Goal: Information Seeking & Learning: Learn about a topic

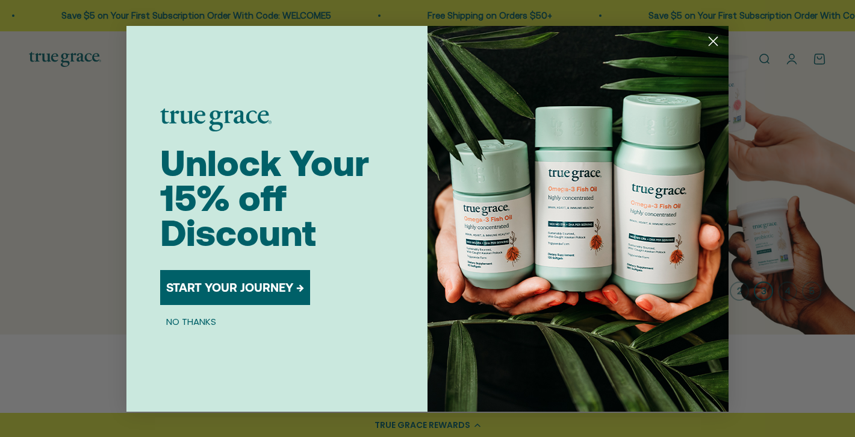
click at [714, 39] on circle "Close dialog" at bounding box center [713, 41] width 20 height 20
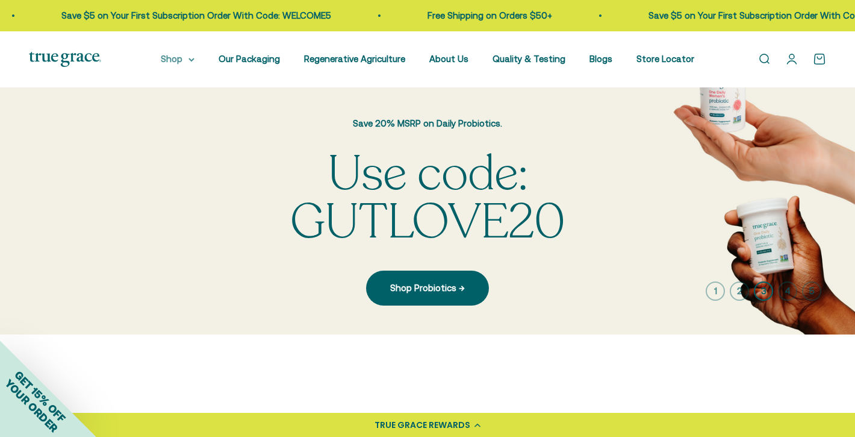
click at [175, 58] on summary "Shop" at bounding box center [178, 59] width 34 height 14
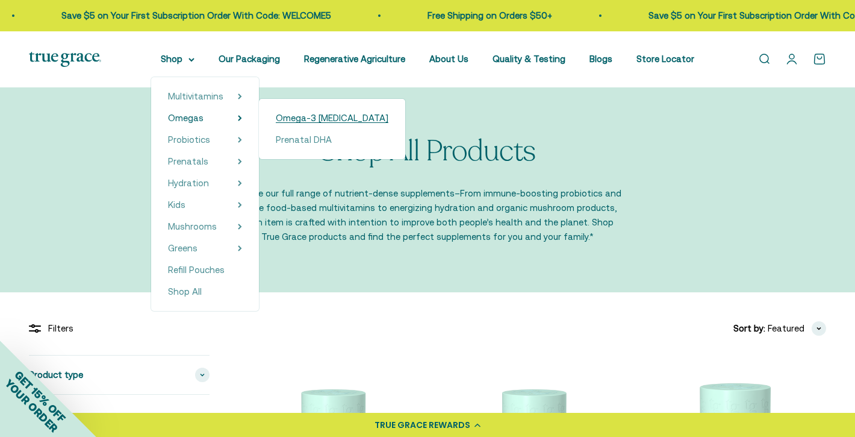
click at [285, 120] on span "Omega-3 [MEDICAL_DATA]" at bounding box center [332, 118] width 113 height 10
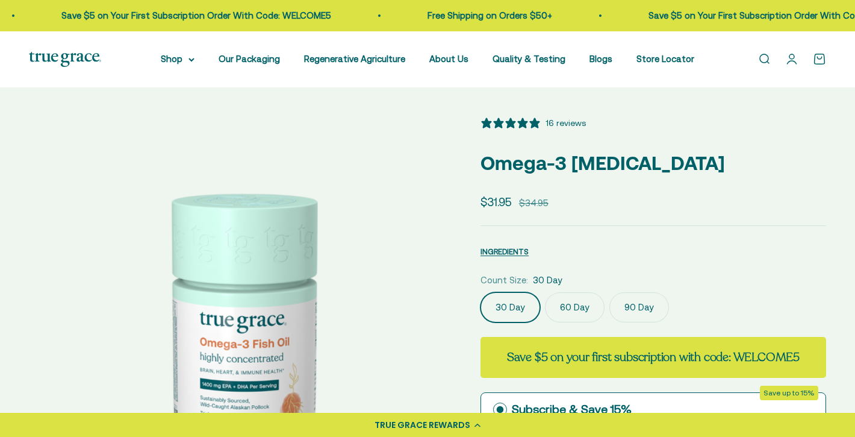
select select "3"
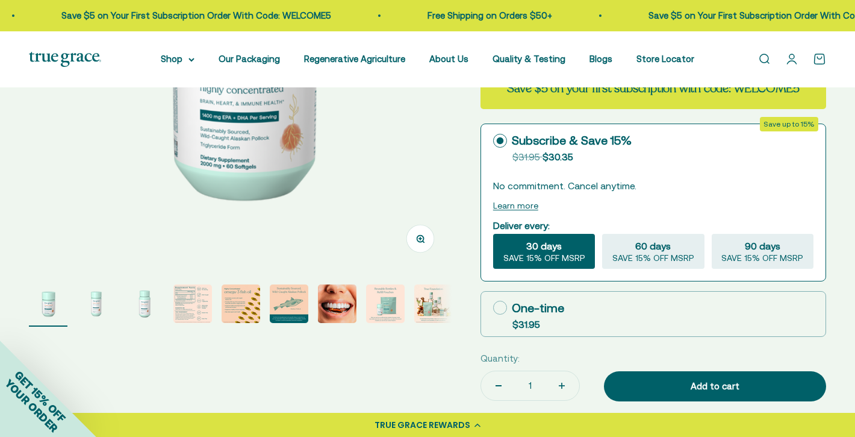
scroll to position [431, 0]
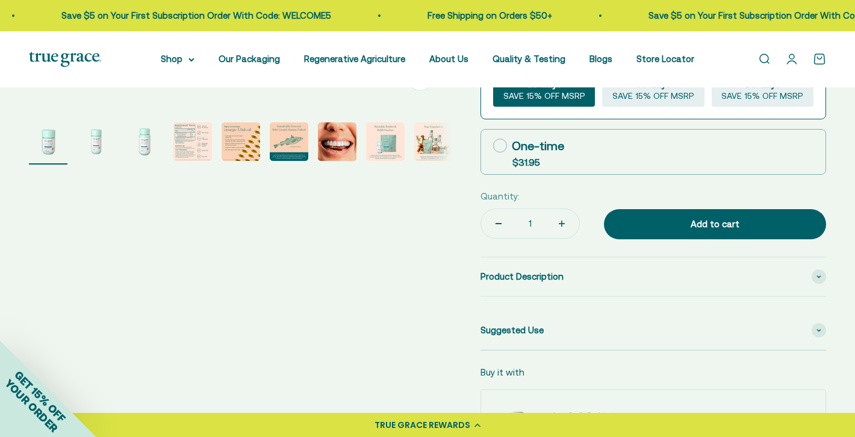
click at [197, 140] on img "Go to item 4" at bounding box center [192, 141] width 39 height 39
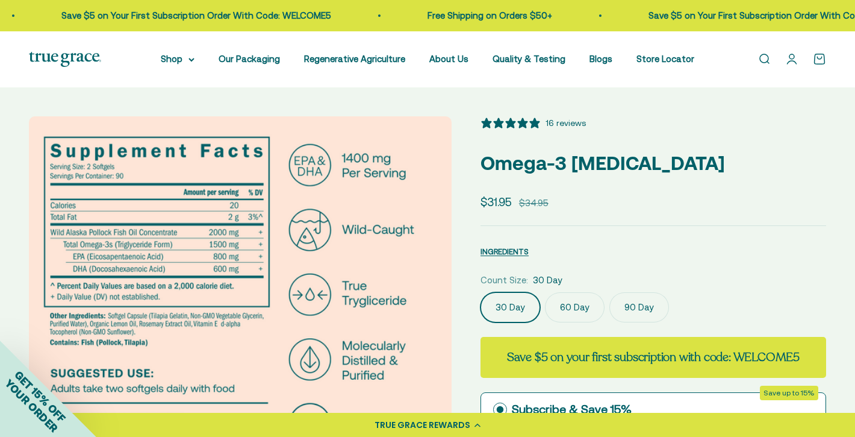
scroll to position [0, 0]
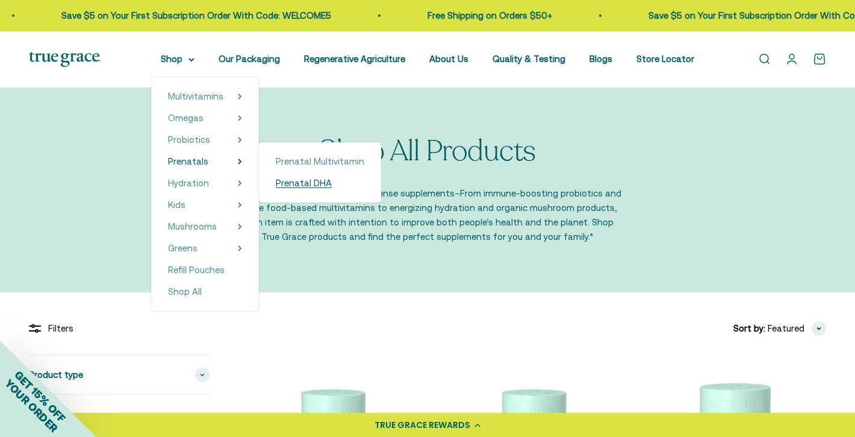
click at [296, 182] on span "Prenatal DHA" at bounding box center [304, 183] width 56 height 10
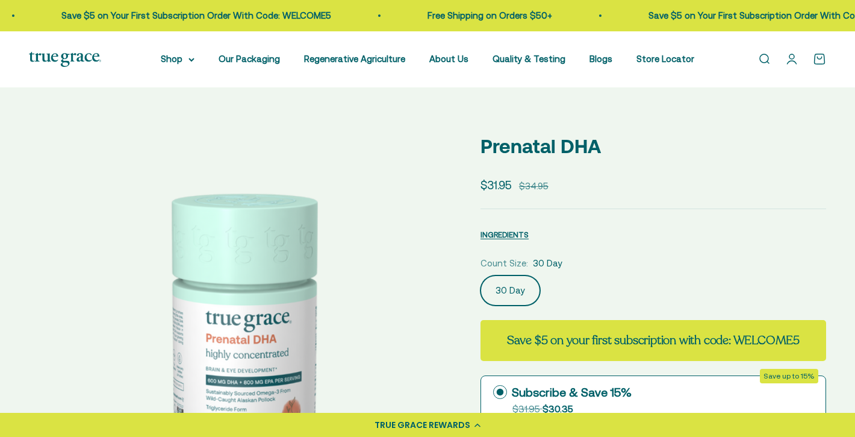
scroll to position [104, 0]
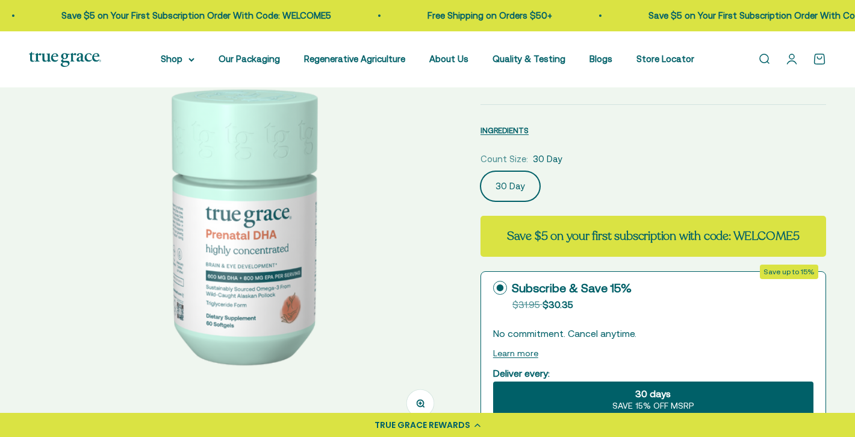
select select "3"
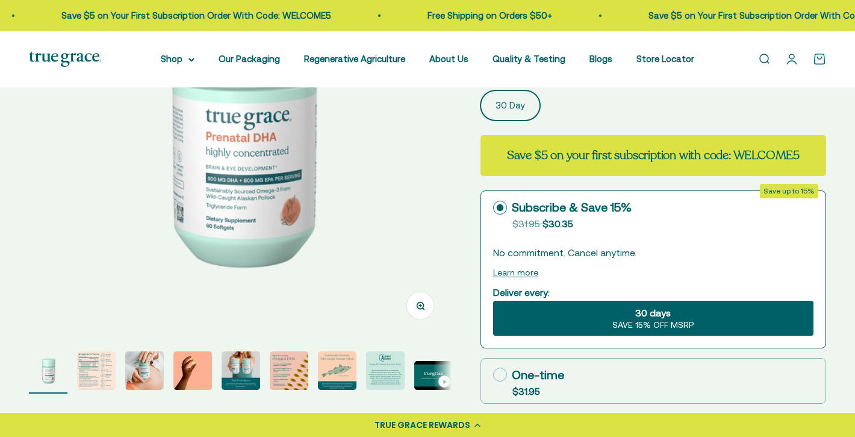
scroll to position [211, 0]
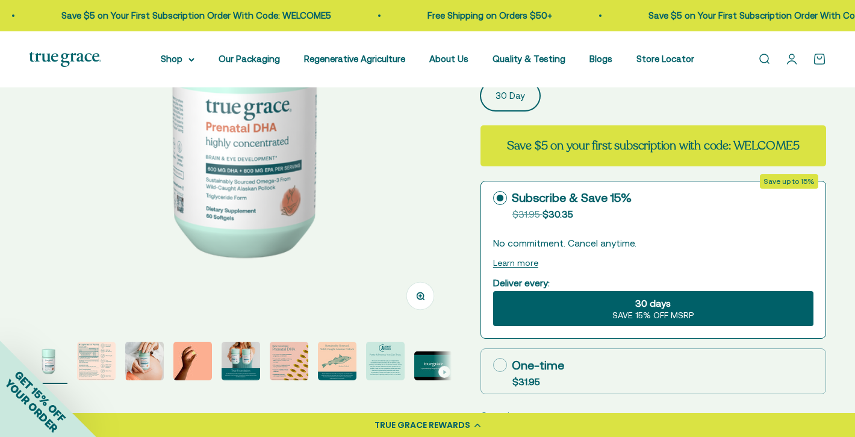
click at [93, 359] on div "GET 15% OFF YOUR ORDER" at bounding box center [48, 388] width 96 height 96
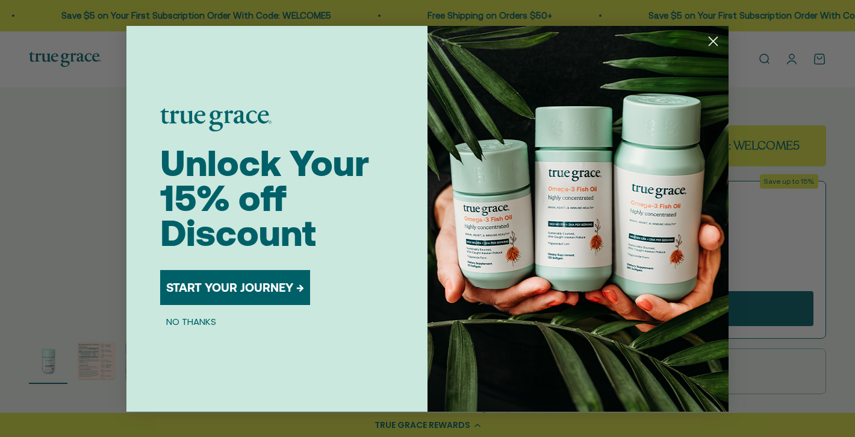
drag, startPoint x: 700, startPoint y: 19, endPoint x: 713, endPoint y: 36, distance: 21.6
click at [713, 36] on circle "Close dialog" at bounding box center [713, 41] width 20 height 20
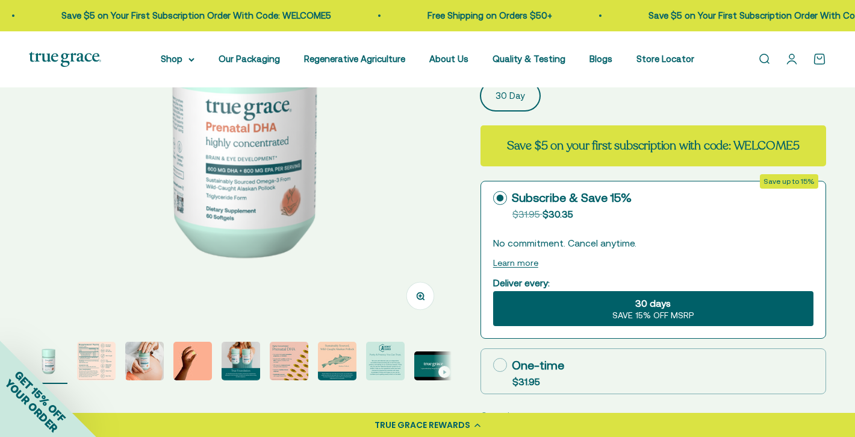
click at [92, 363] on div "GET 15% OFF YOUR ORDER" at bounding box center [48, 388] width 96 height 96
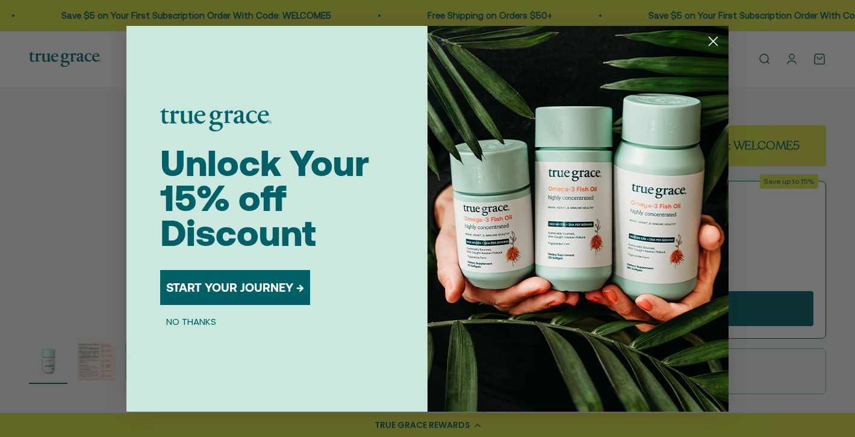
click at [717, 43] on circle "Close dialog" at bounding box center [713, 41] width 20 height 20
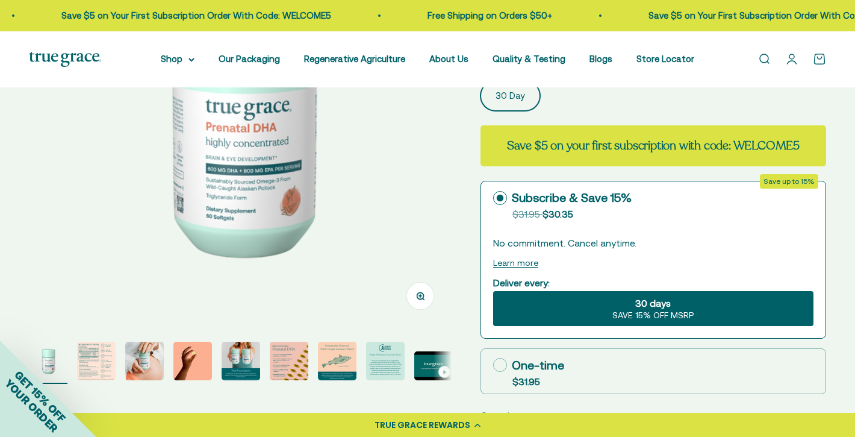
click at [89, 357] on div "GET 15% OFF YOUR ORDER" at bounding box center [48, 388] width 96 height 96
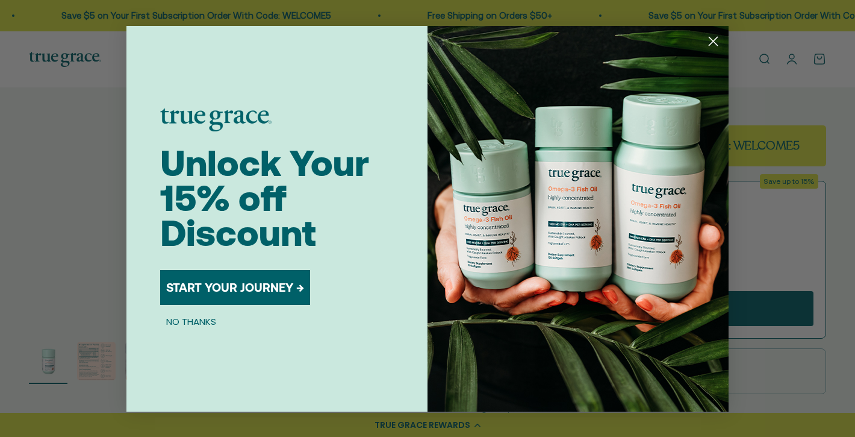
click at [184, 317] on button "NO THANKS" at bounding box center [191, 321] width 62 height 14
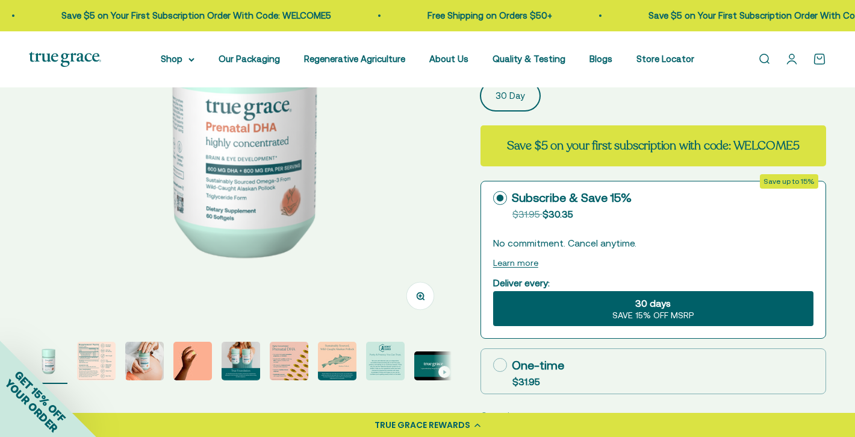
click at [99, 358] on img "Go to item 2" at bounding box center [96, 360] width 39 height 39
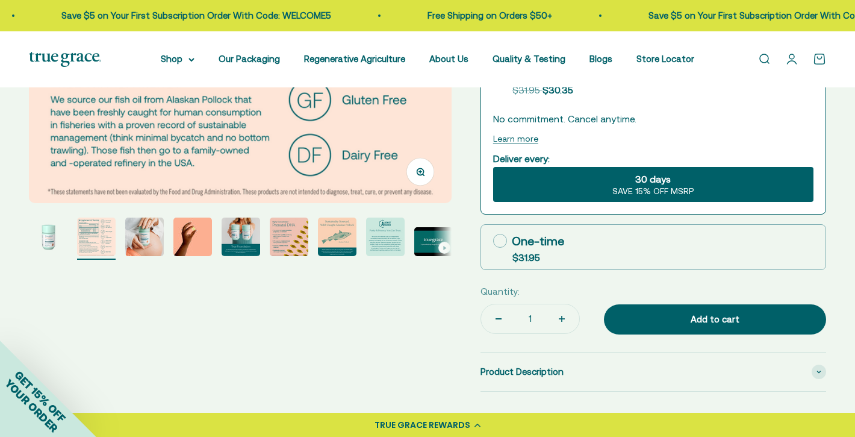
scroll to position [353, 0]
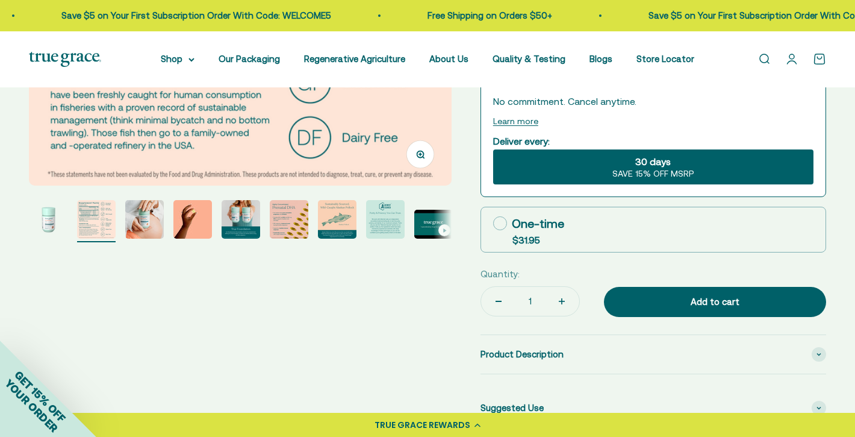
click at [293, 216] on img "Go to item 6" at bounding box center [289, 219] width 39 height 39
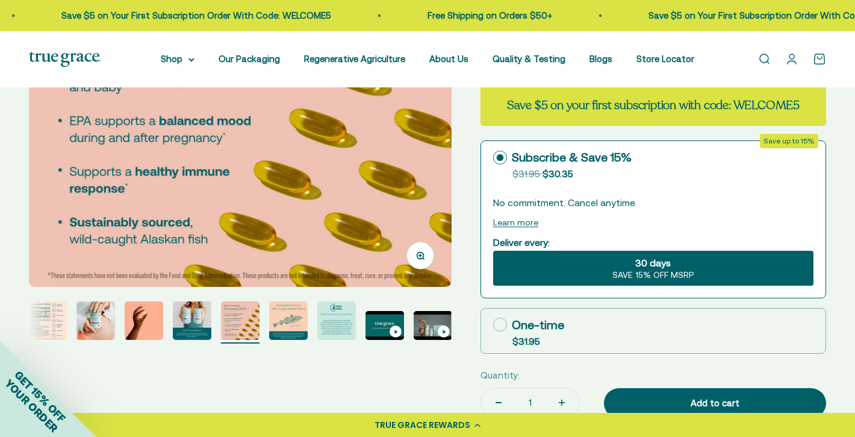
scroll to position [263, 0]
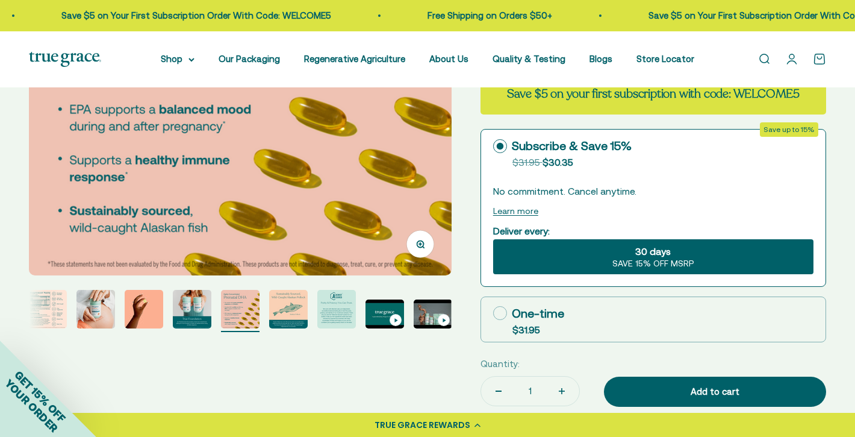
click at [334, 306] on img "Go to item 8" at bounding box center [336, 309] width 39 height 39
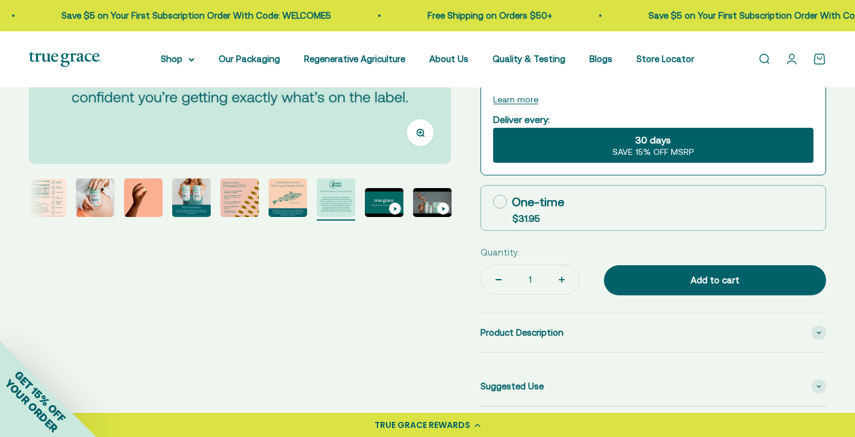
scroll to position [325, 0]
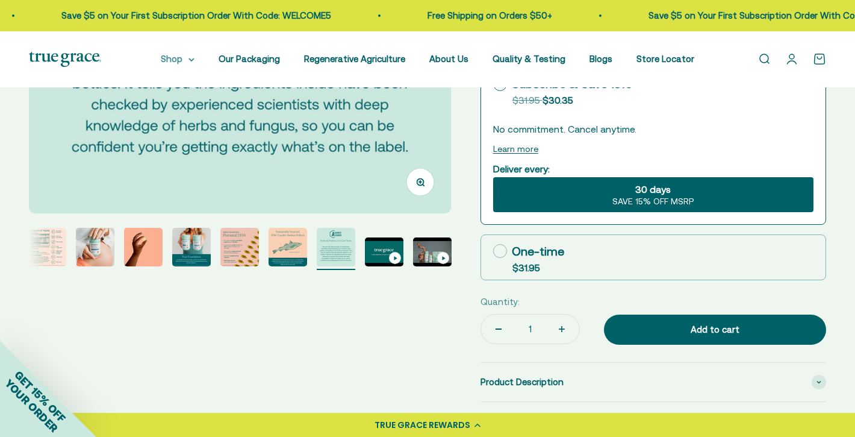
click at [172, 60] on summary "Shop" at bounding box center [178, 59] width 34 height 14
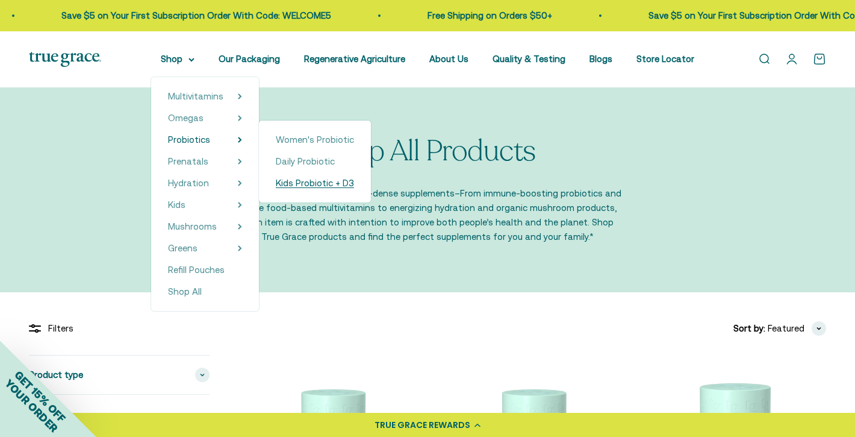
click at [278, 185] on span "Kids Probiotic + D3" at bounding box center [315, 183] width 78 height 10
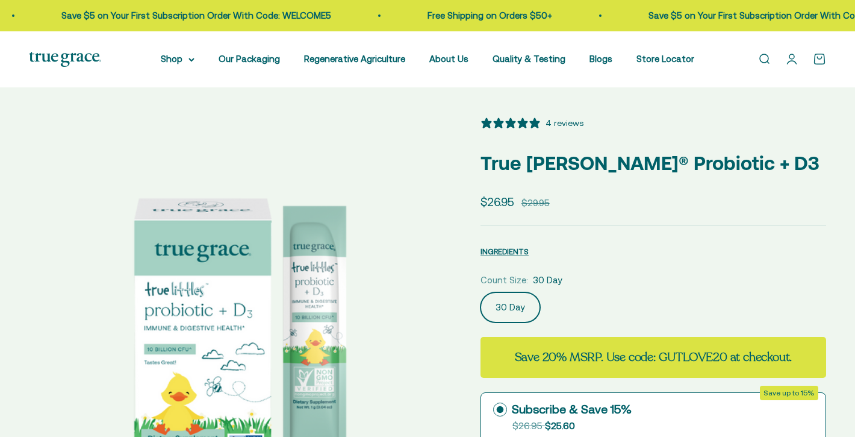
scroll to position [63, 0]
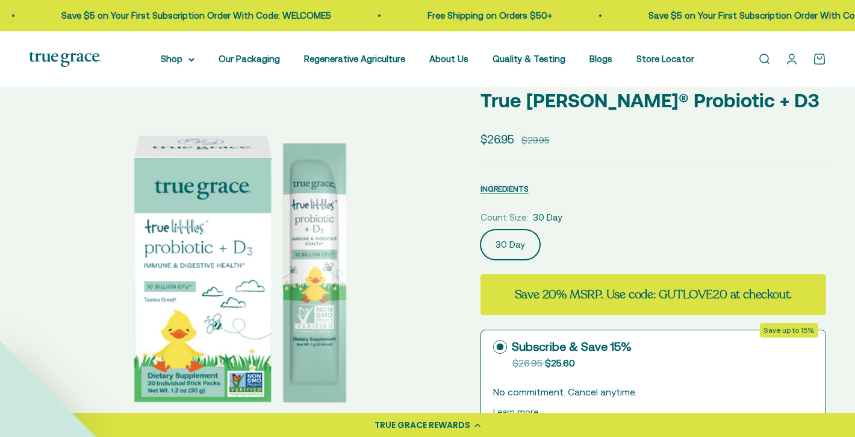
select select "3"
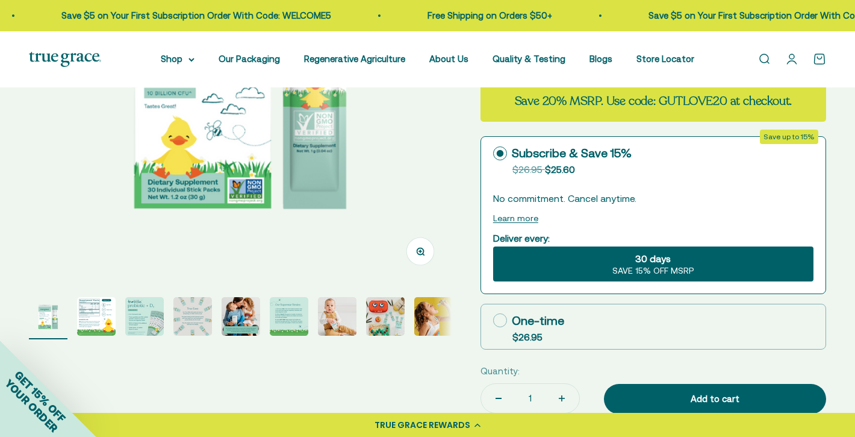
scroll to position [252, 0]
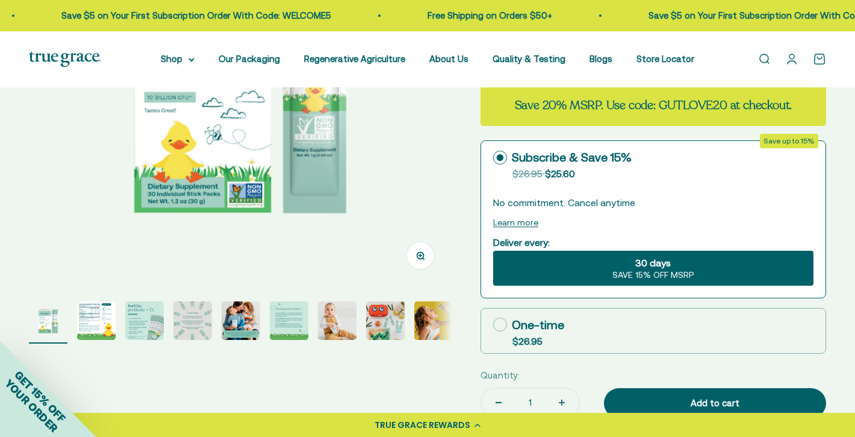
click at [91, 325] on img "Go to item 2" at bounding box center [96, 320] width 39 height 39
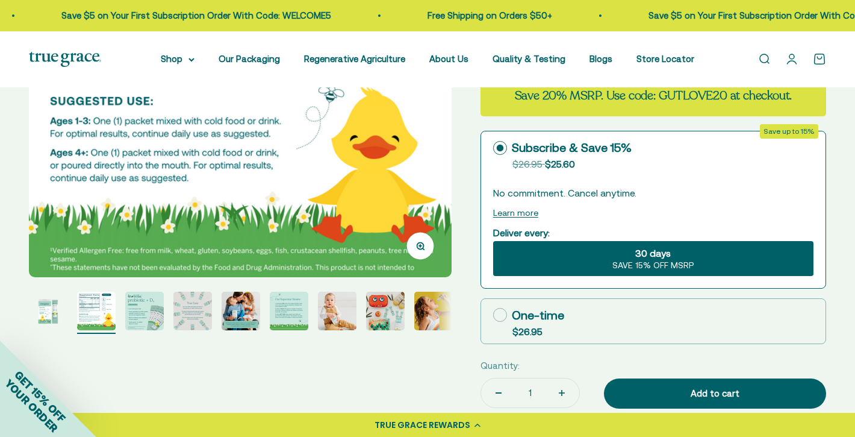
scroll to position [262, 0]
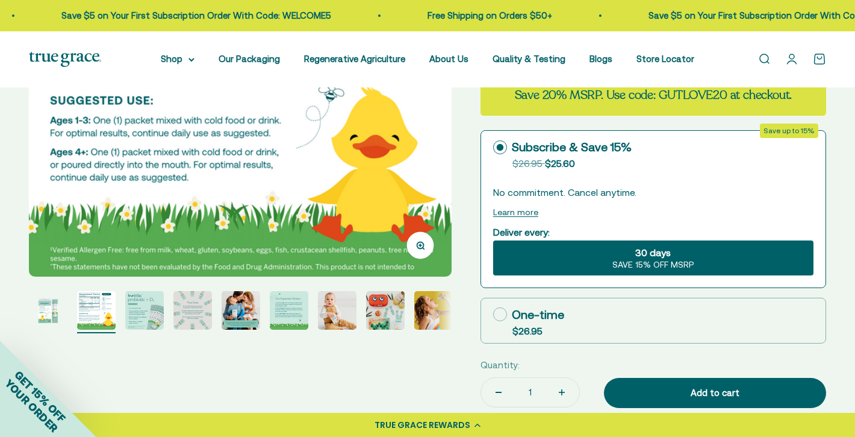
click at [148, 312] on img "Go to item 3" at bounding box center [144, 310] width 39 height 39
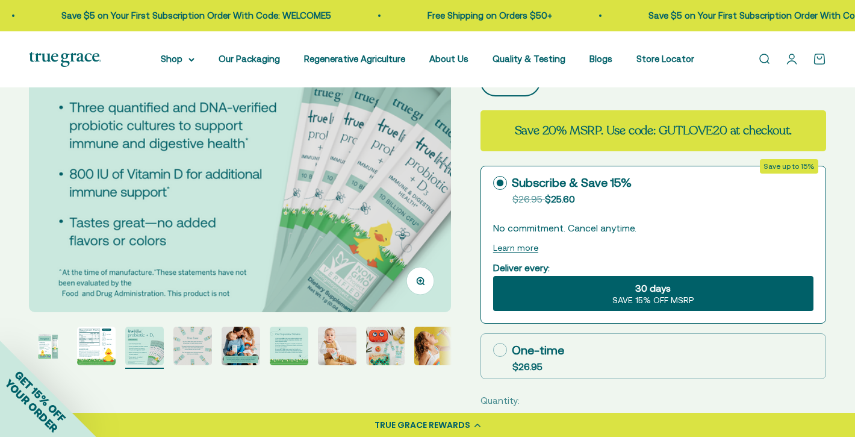
scroll to position [163, 0]
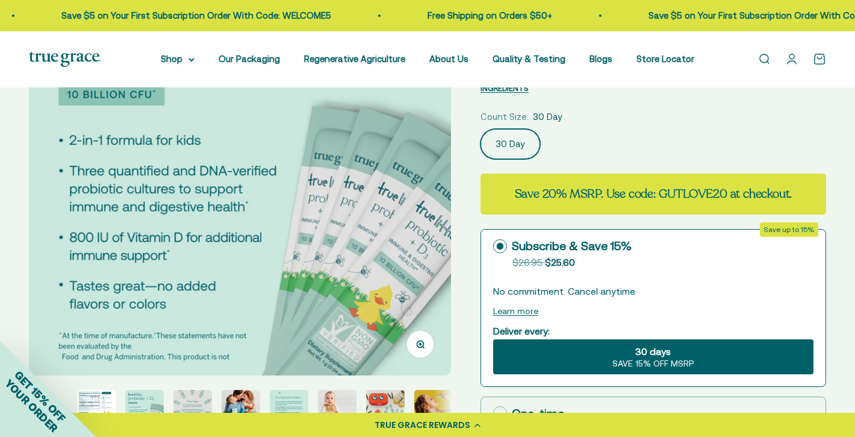
click at [185, 399] on img "Go to item 4" at bounding box center [192, 409] width 39 height 39
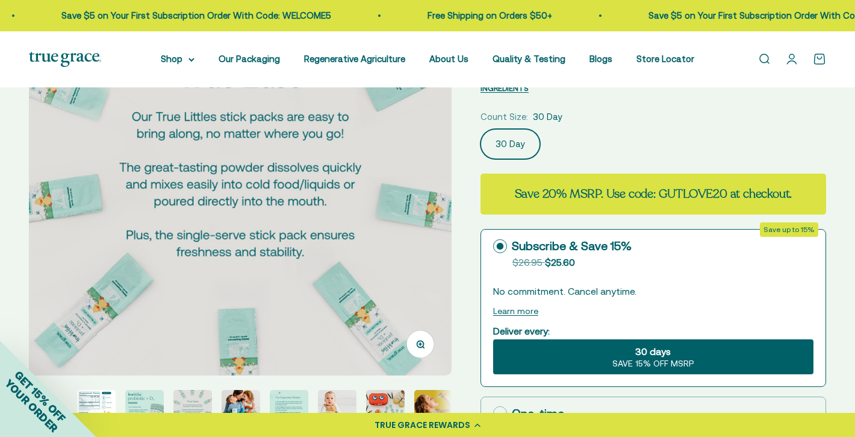
click at [247, 399] on img "Go to item 5" at bounding box center [241, 409] width 39 height 39
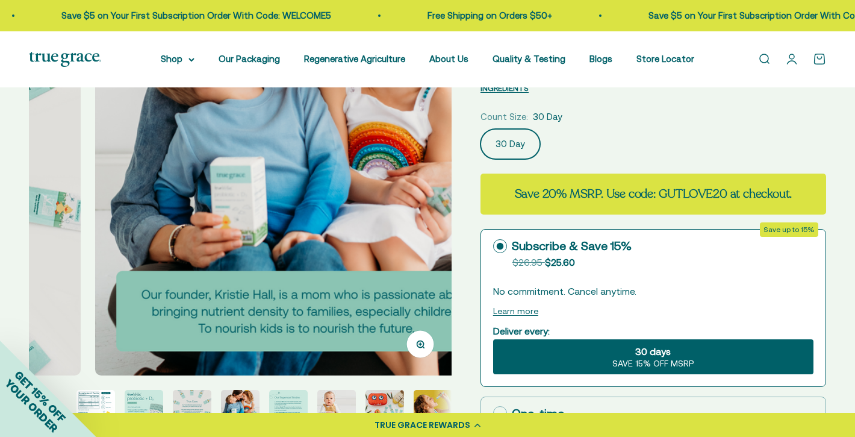
scroll to position [0, 1748]
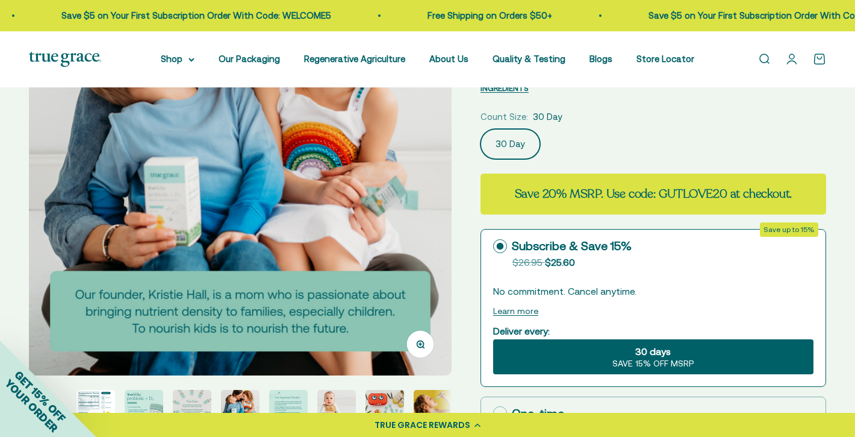
click at [284, 397] on img "Go to item 6" at bounding box center [288, 409] width 39 height 39
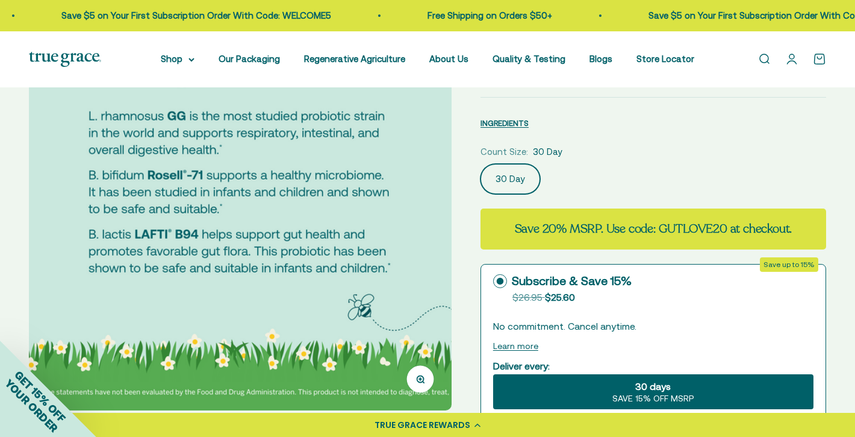
scroll to position [129, 0]
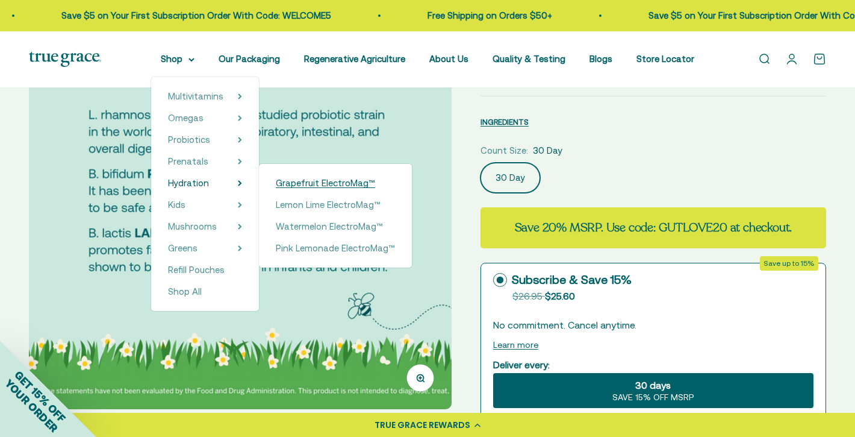
click at [292, 181] on span "Grapefruit ElectroMag™" at bounding box center [325, 183] width 99 height 10
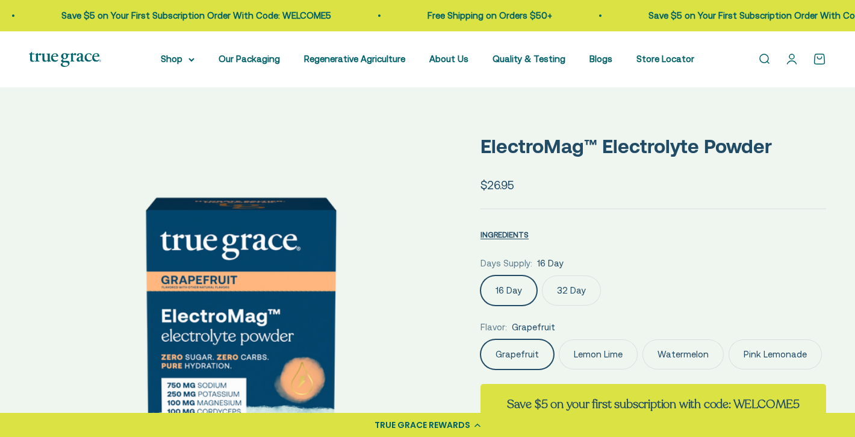
scroll to position [74, 0]
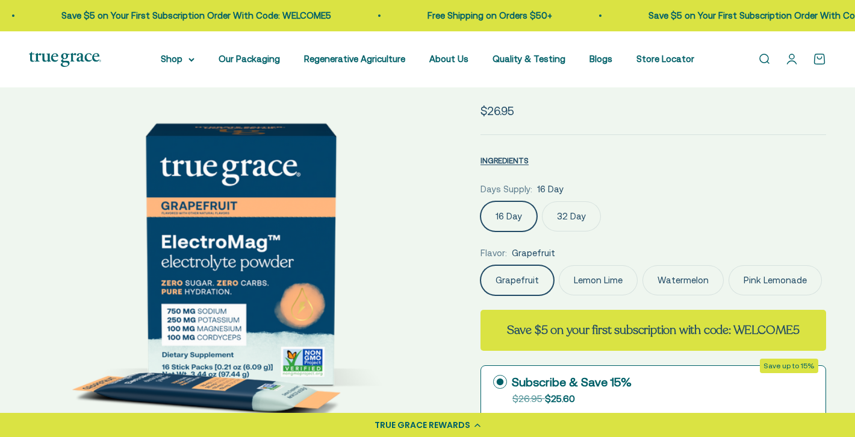
select select "3"
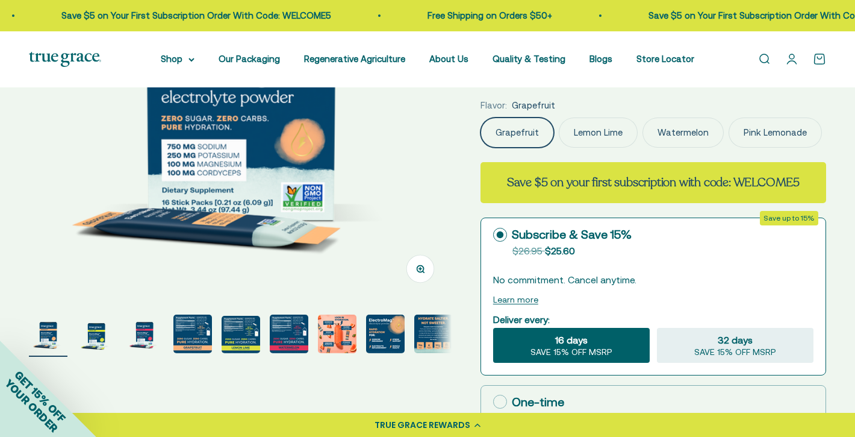
scroll to position [0, 0]
click at [237, 332] on img "Go to item 5" at bounding box center [241, 334] width 39 height 37
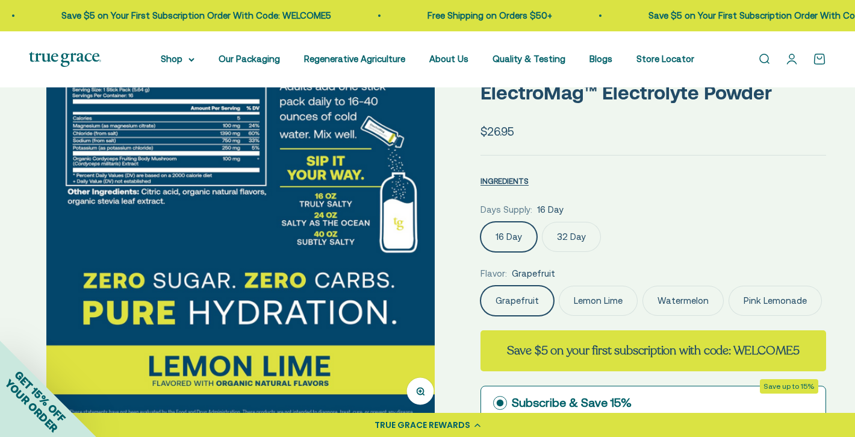
scroll to position [1, 0]
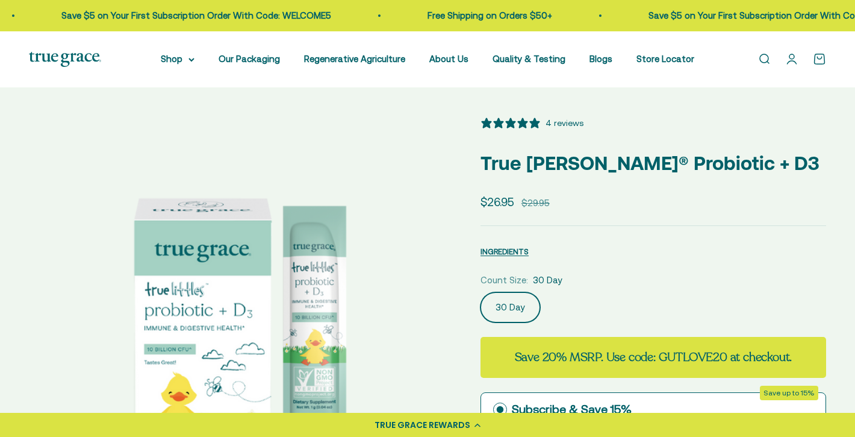
select select "3"
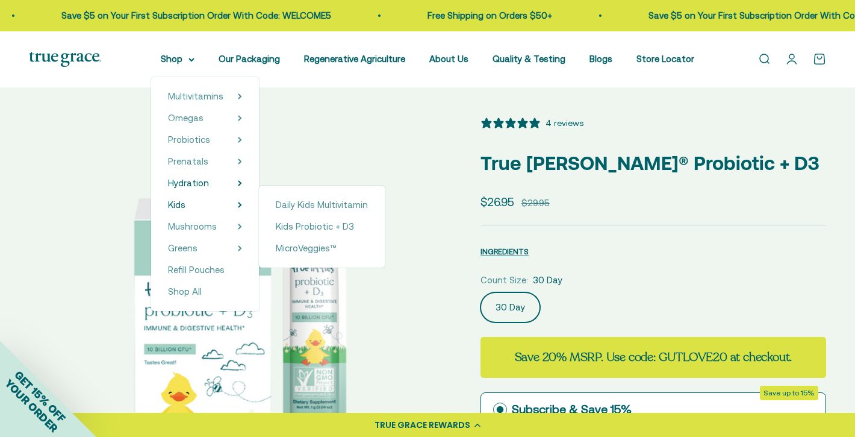
scroll to position [129, 0]
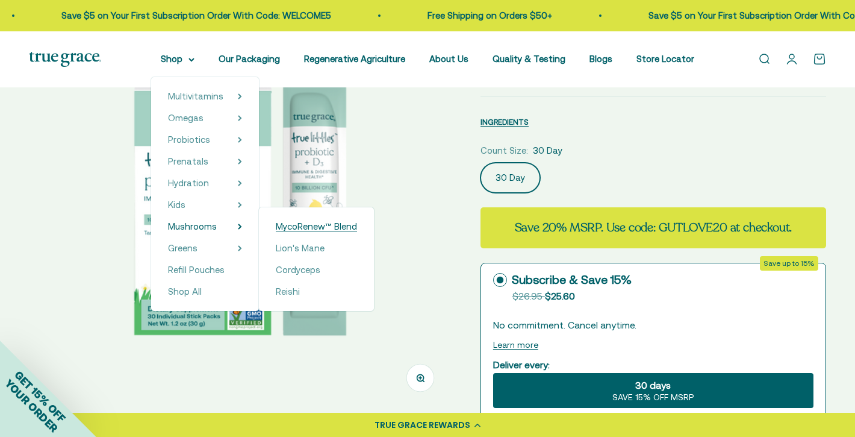
click at [302, 227] on span "MycoRenew™ Blend" at bounding box center [316, 226] width 81 height 10
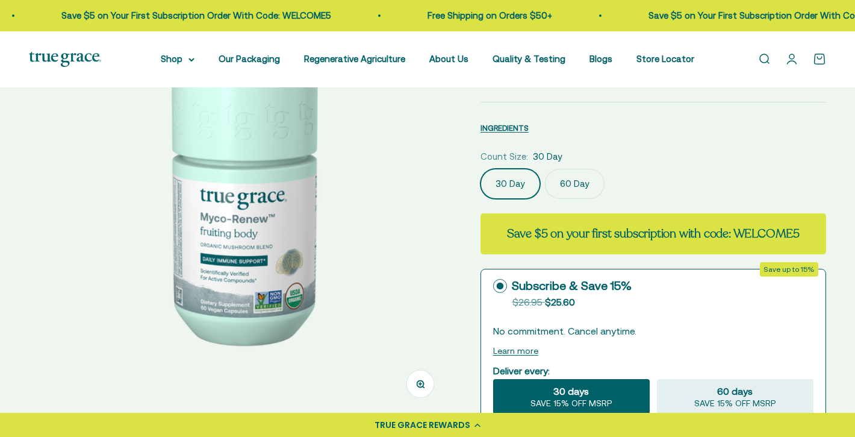
select select "3"
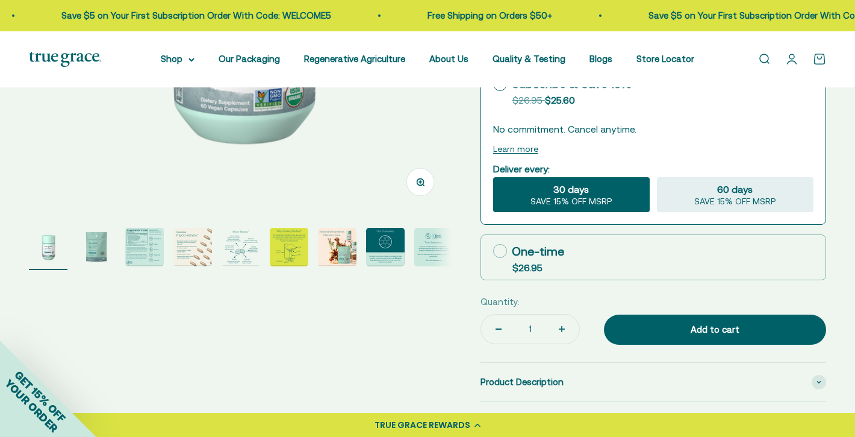
scroll to position [342, 0]
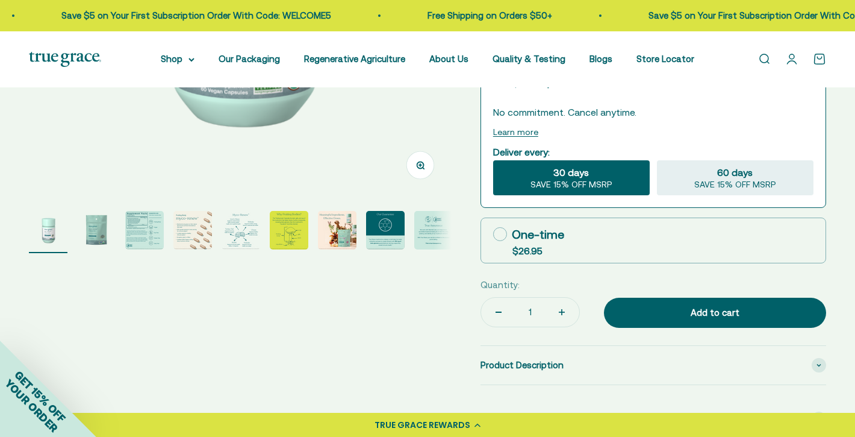
click at [134, 229] on img "Go to item 3" at bounding box center [144, 230] width 39 height 39
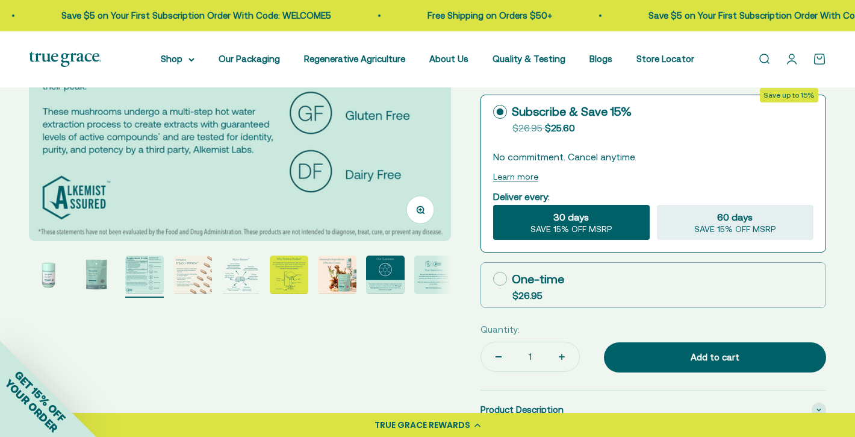
scroll to position [305, 0]
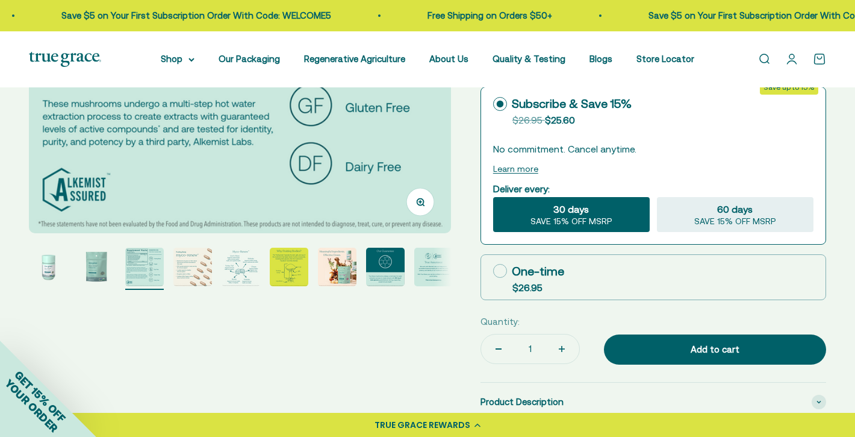
click at [238, 270] on img "Go to item 5" at bounding box center [241, 266] width 39 height 39
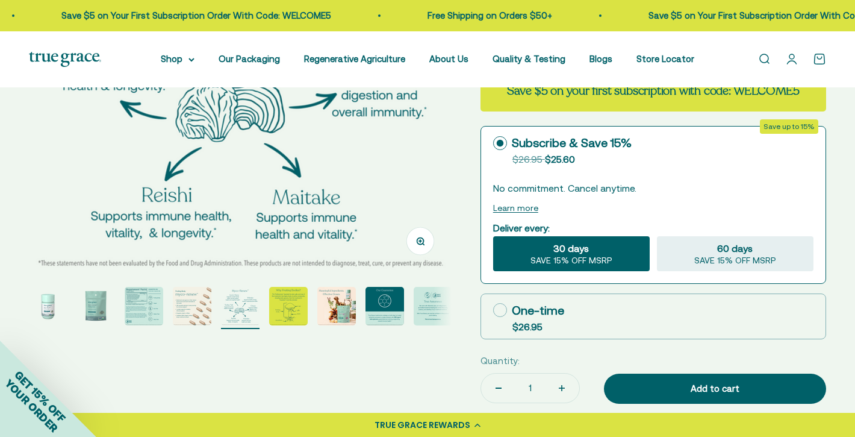
scroll to position [267, 0]
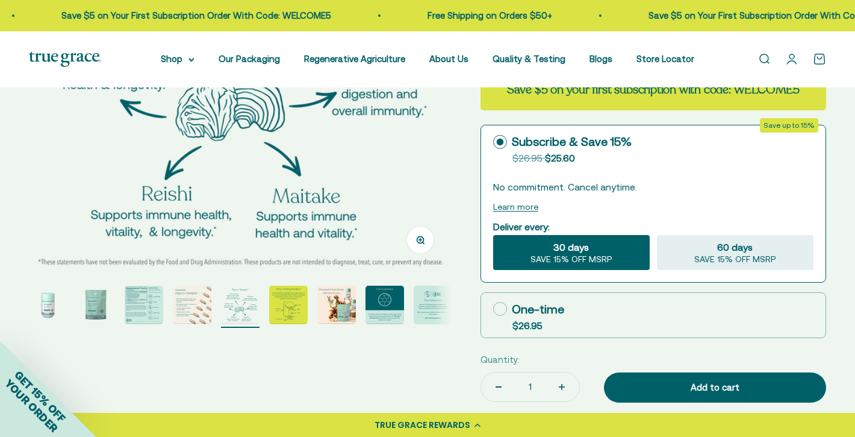
click at [336, 299] on img "Go to item 7" at bounding box center [336, 304] width 39 height 39
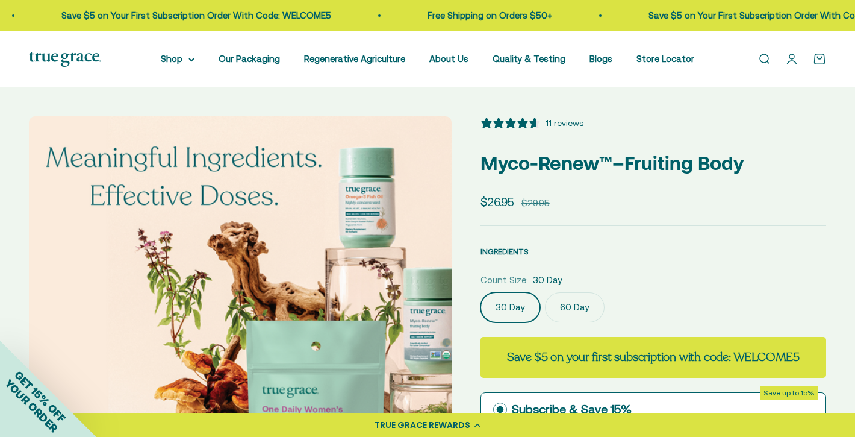
scroll to position [0, 0]
